Goal: Transaction & Acquisition: Purchase product/service

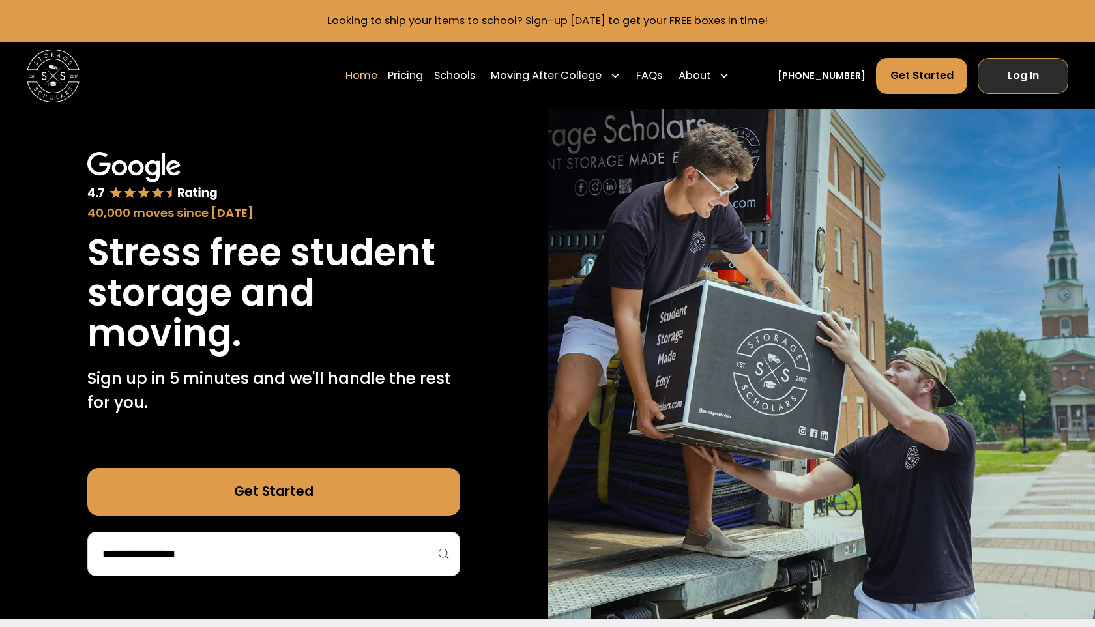
click at [1021, 83] on link "Log In" at bounding box center [1023, 76] width 91 height 36
click at [423, 71] on link "Pricing" at bounding box center [405, 75] width 35 height 37
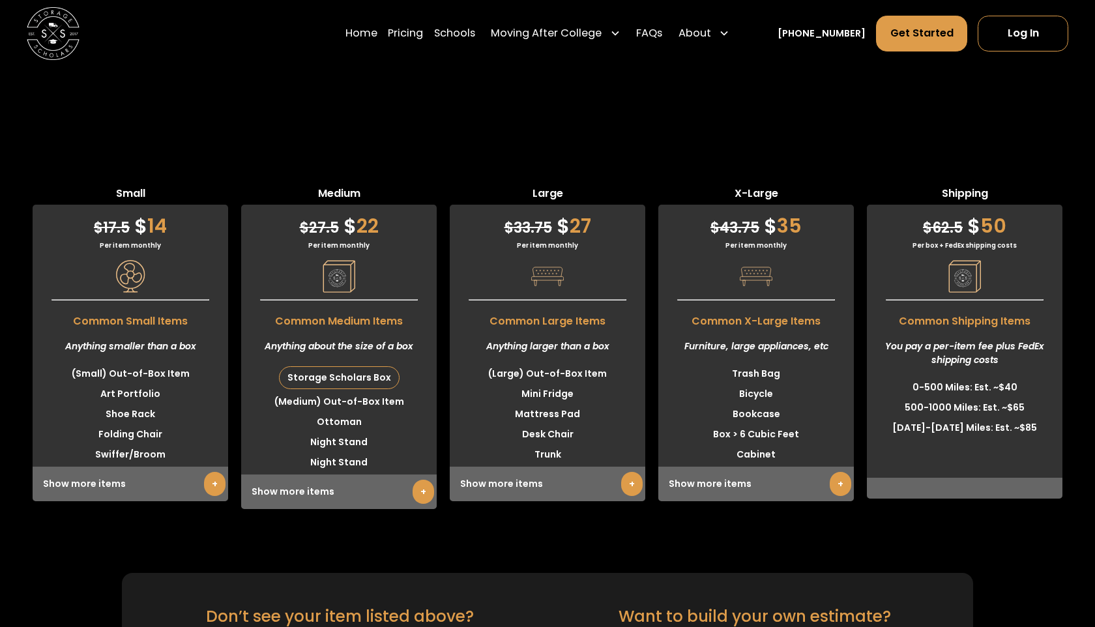
scroll to position [3167, 0]
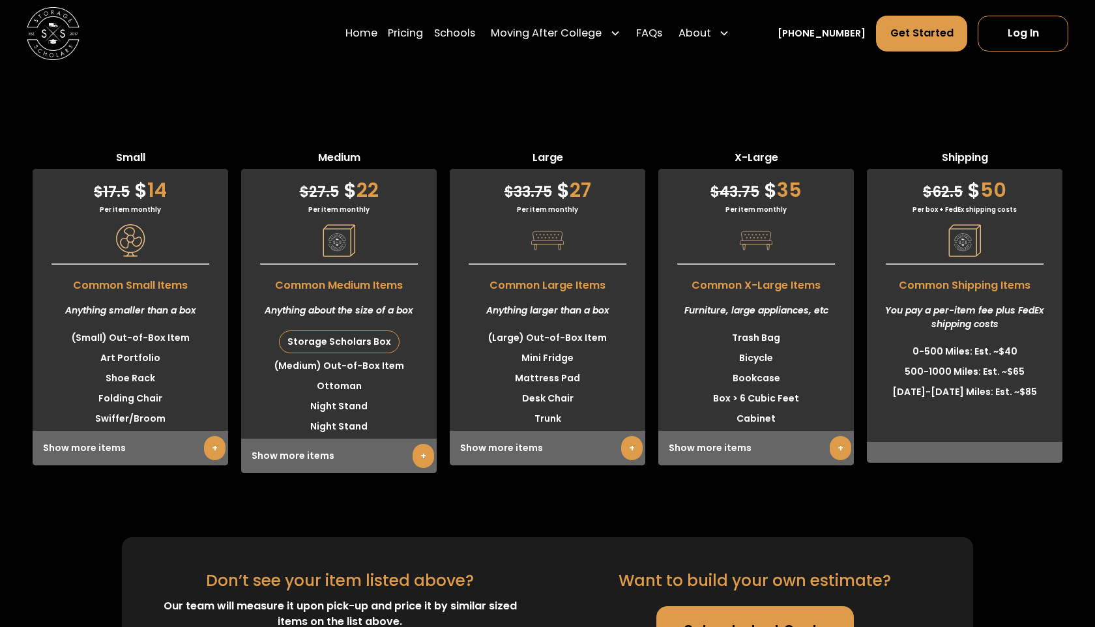
click at [720, 606] on link "Get an Instant Quote" at bounding box center [755, 630] width 198 height 48
